Goal: Task Accomplishment & Management: Manage account settings

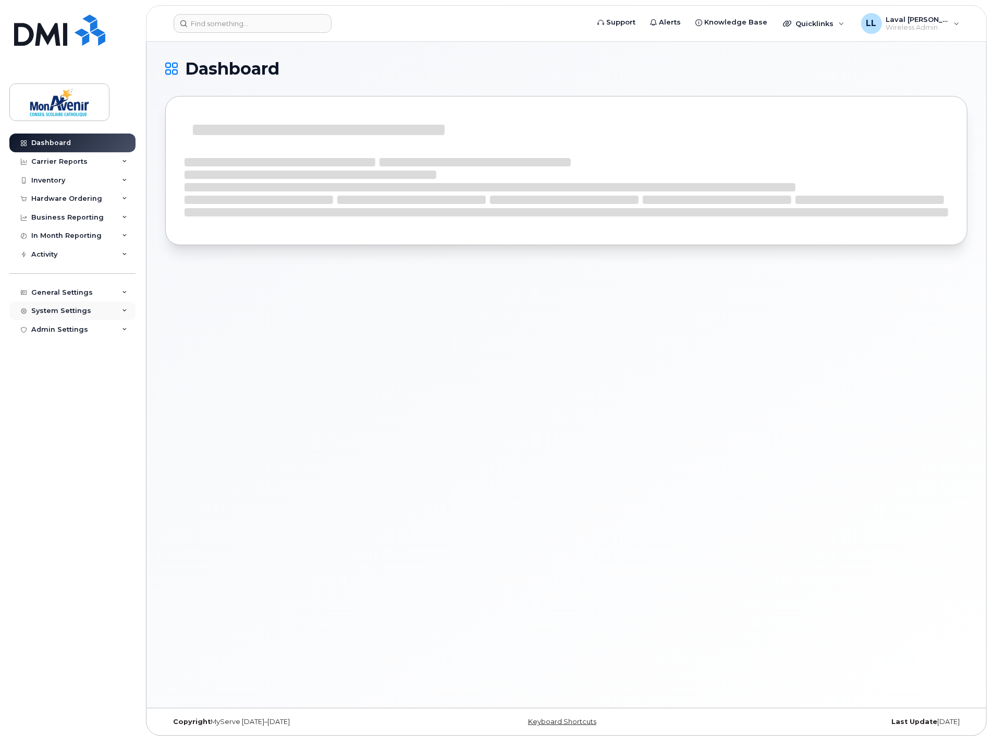
click at [69, 312] on div "System Settings" at bounding box center [61, 311] width 60 height 8
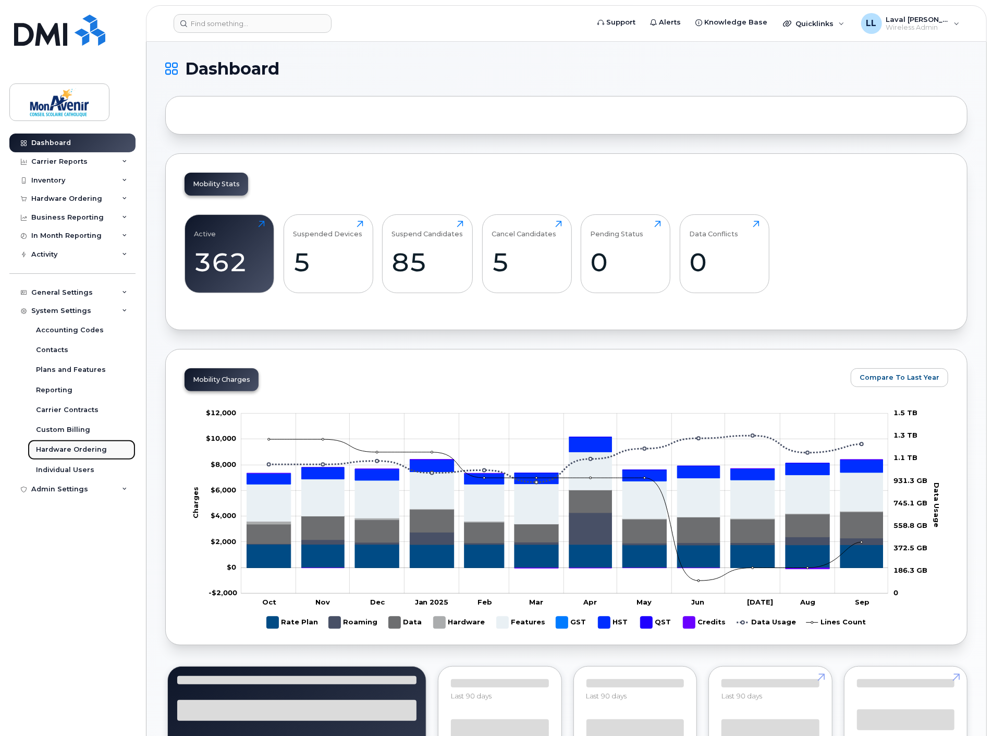
click at [60, 447] on div "Hardware Ordering" at bounding box center [71, 449] width 71 height 9
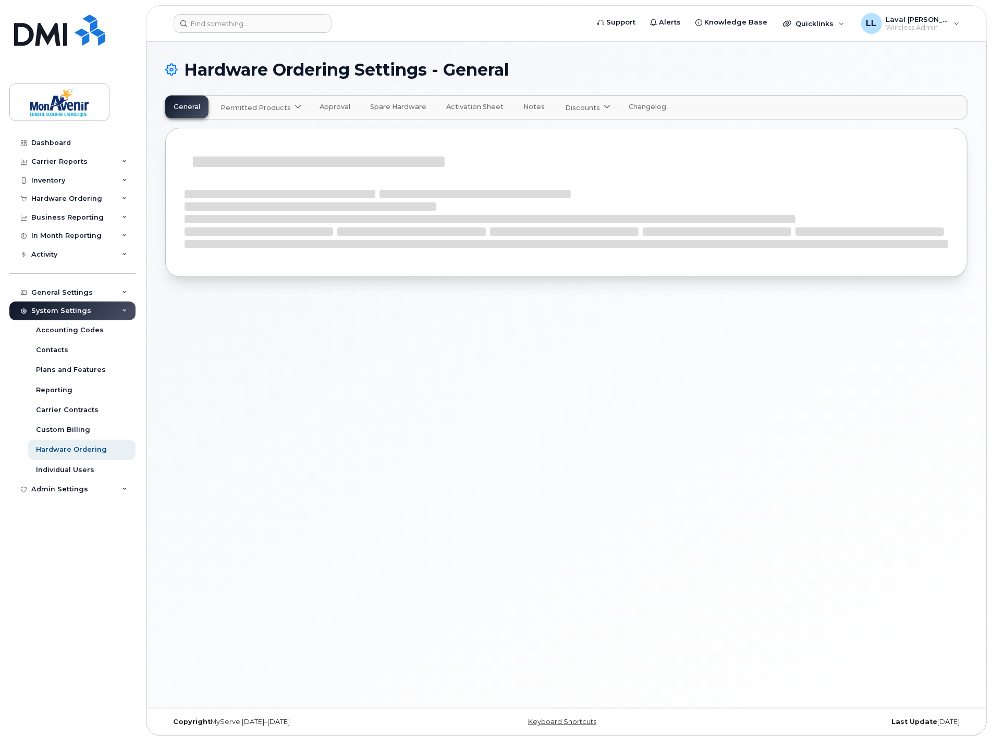
select select "admins"
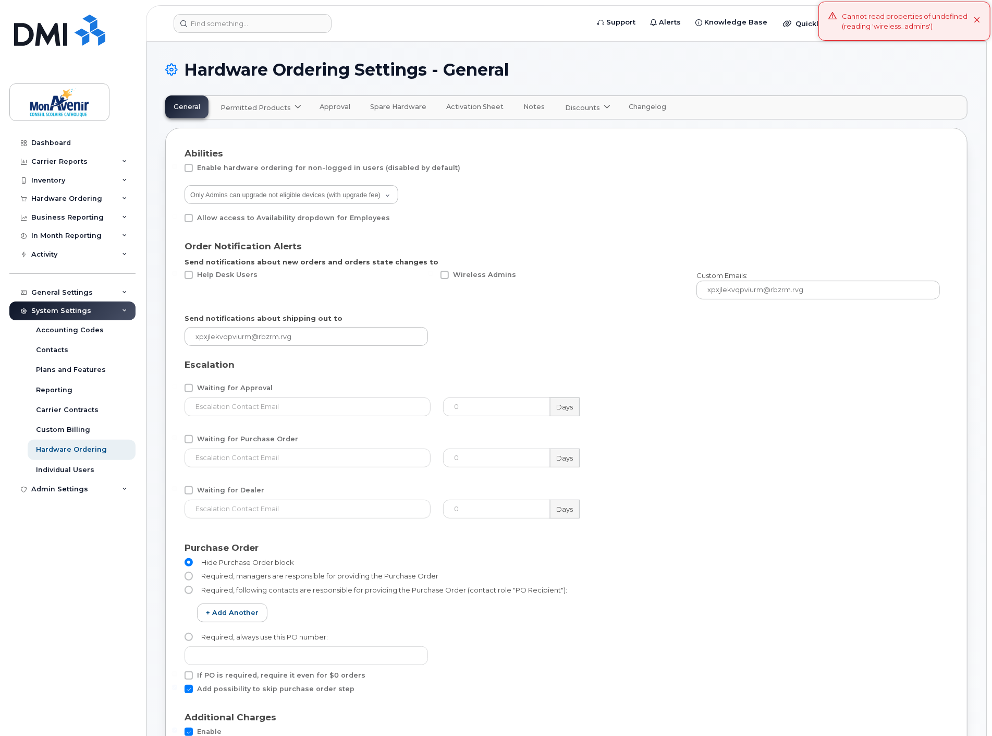
click at [259, 107] on span "Permitted Products" at bounding box center [256, 108] width 70 height 10
click at [274, 130] on span "available" at bounding box center [283, 133] width 37 height 13
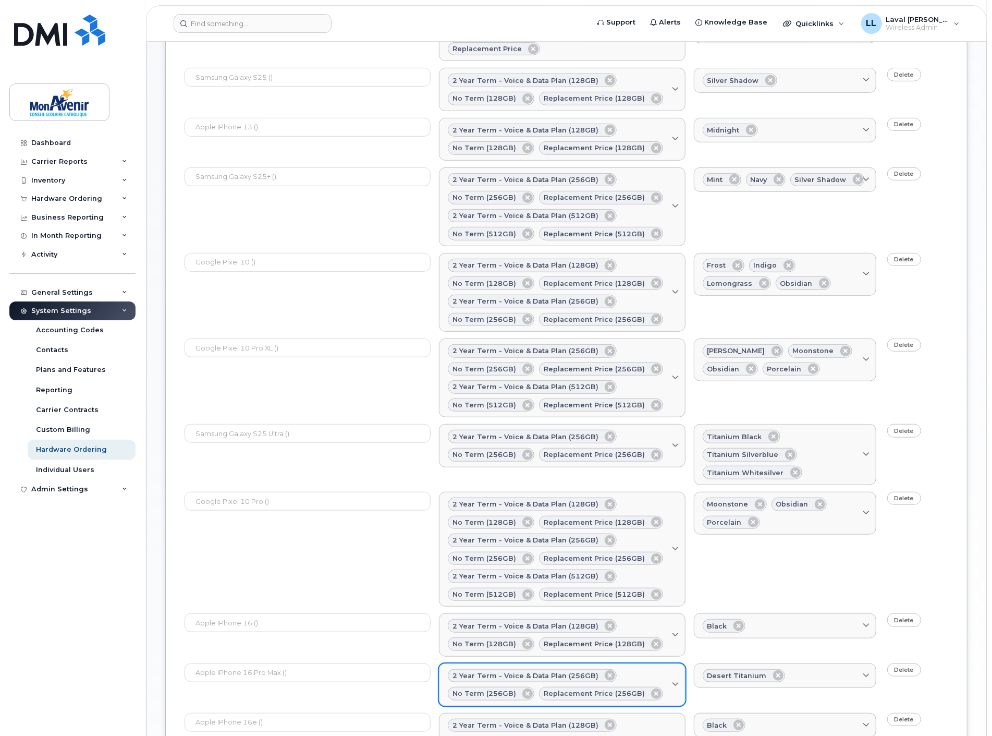
scroll to position [637, 0]
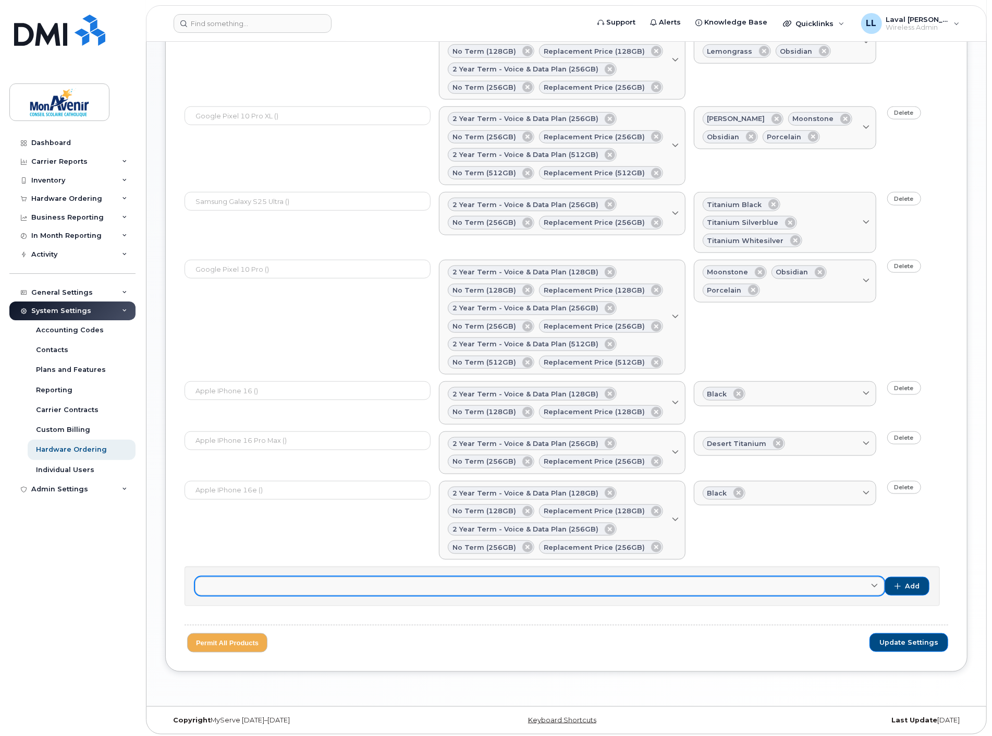
click at [249, 592] on link at bounding box center [540, 586] width 690 height 19
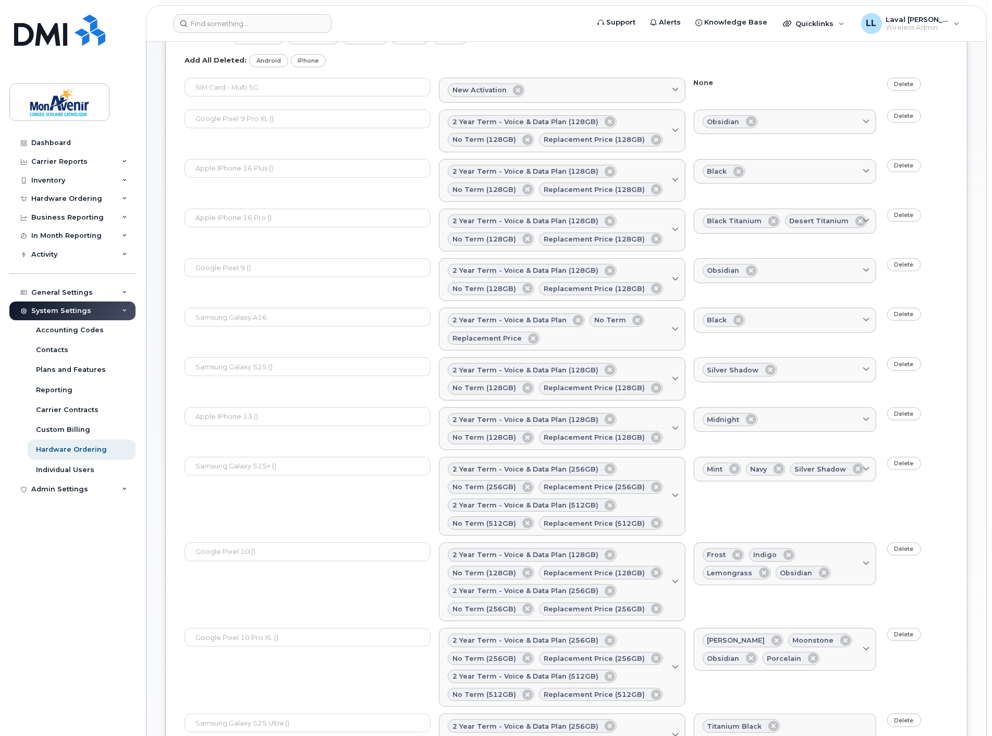
scroll to position [0, 0]
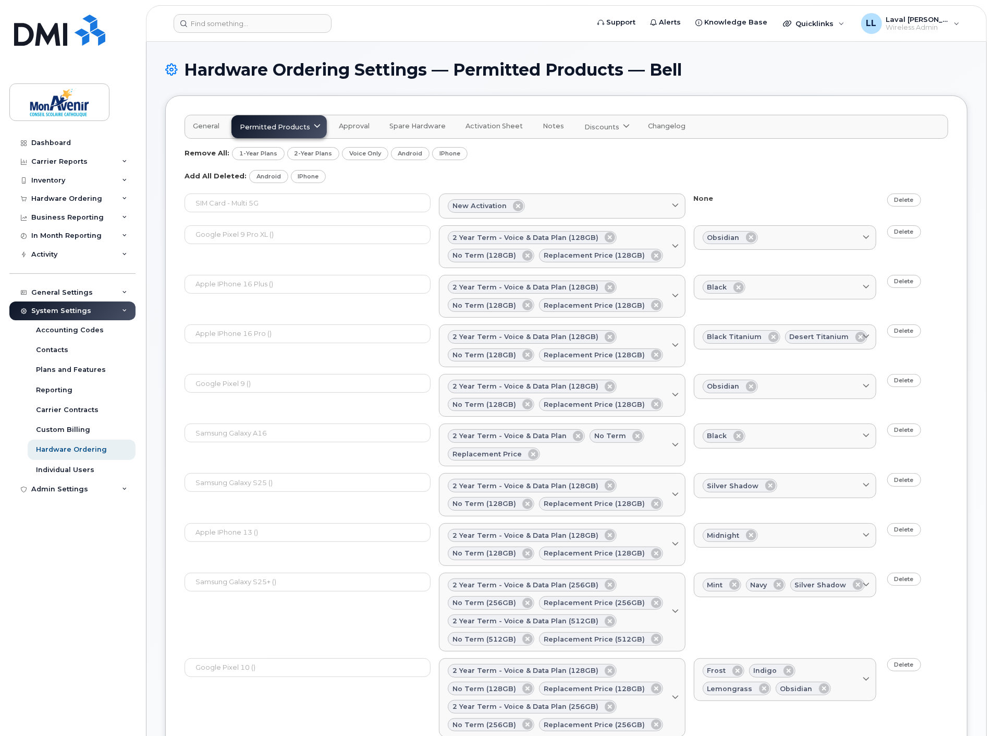
type input "iph"
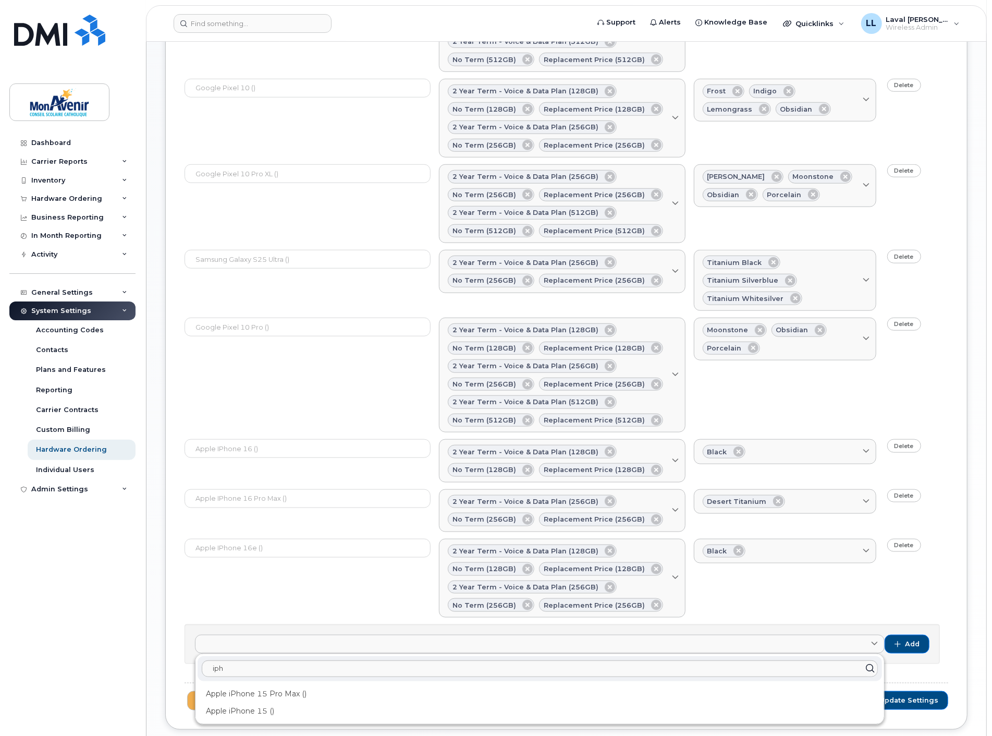
scroll to position [643, 0]
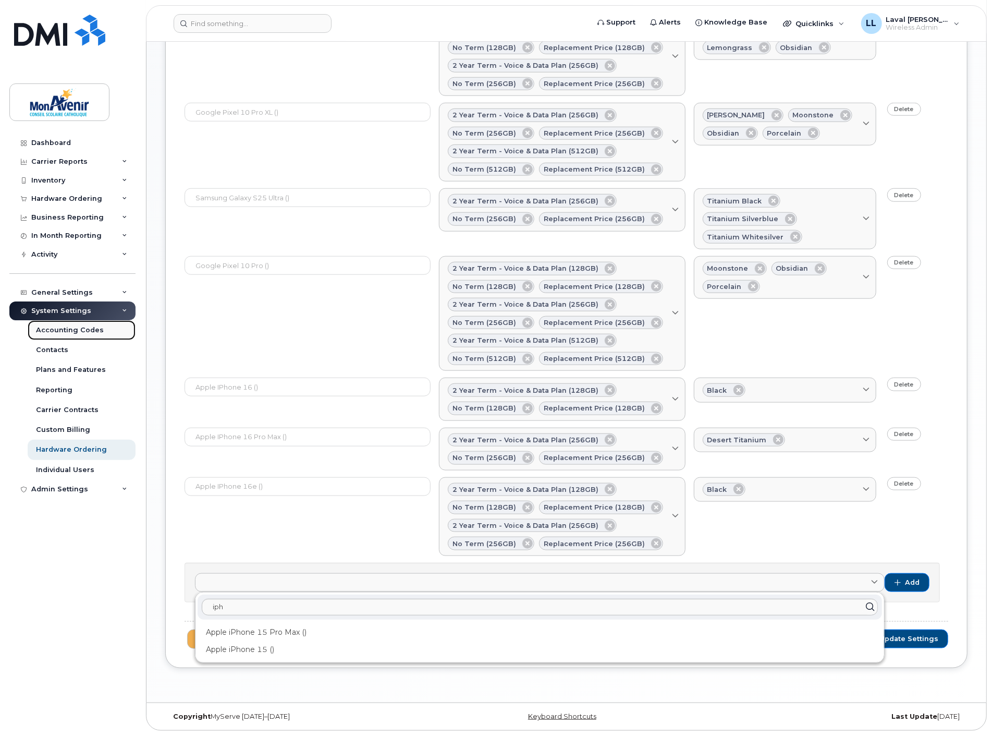
click at [56, 331] on div "Accounting Codes" at bounding box center [70, 329] width 68 height 9
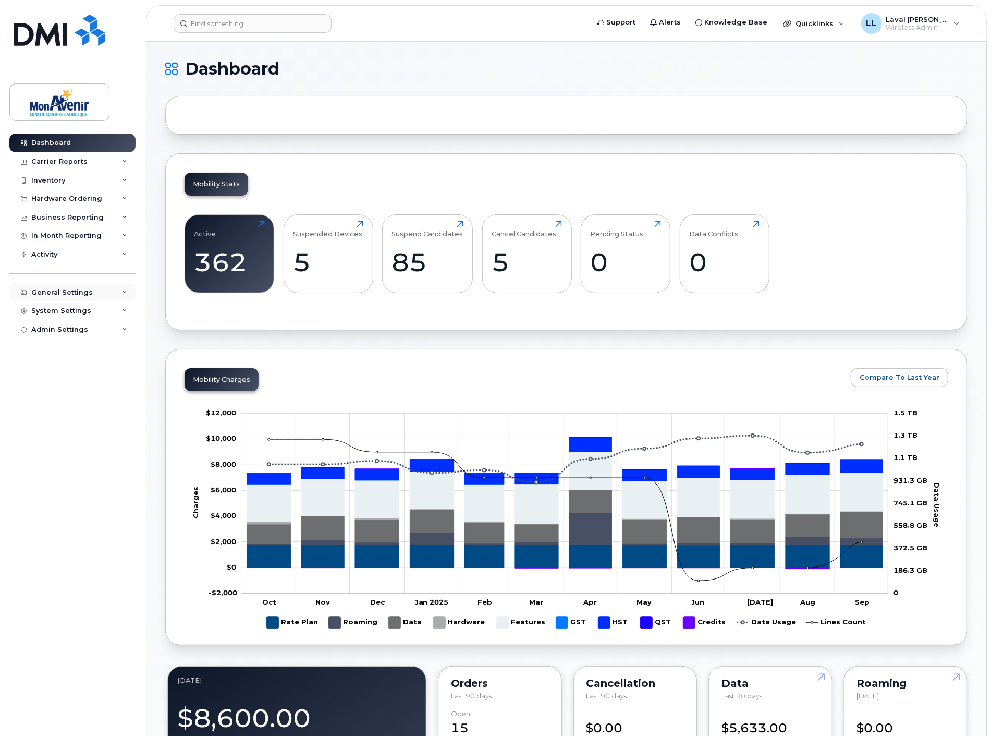
click at [64, 292] on div "General Settings" at bounding box center [62, 292] width 62 height 8
